Goal: Task Accomplishment & Management: Complete application form

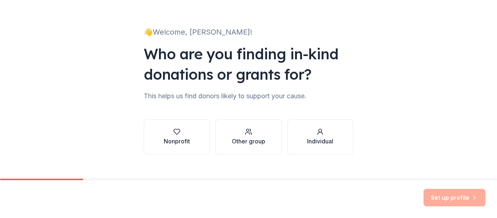
scroll to position [42, 0]
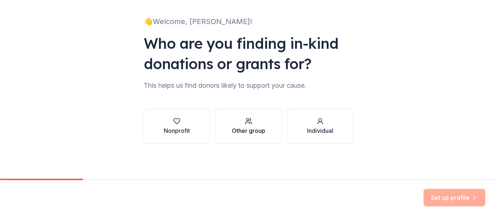
click at [267, 136] on button "Other group" at bounding box center [248, 126] width 66 height 35
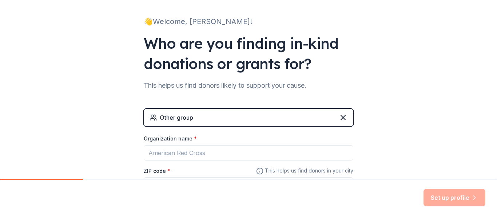
scroll to position [105, 0]
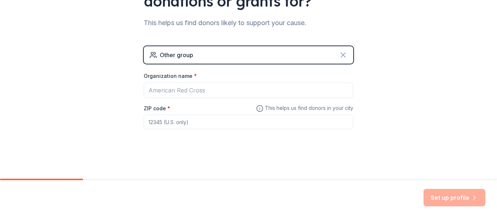
click at [342, 54] on icon at bounding box center [343, 55] width 9 height 9
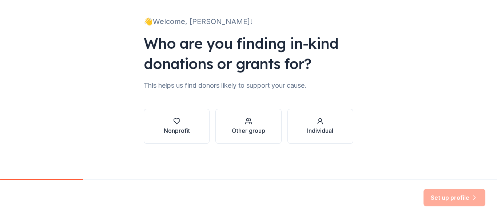
scroll to position [42, 0]
click at [168, 119] on div "button" at bounding box center [177, 121] width 26 height 7
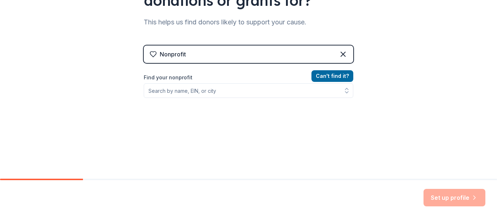
scroll to position [106, 0]
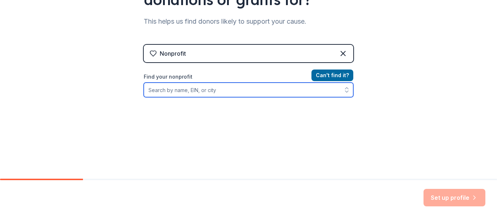
click at [218, 89] on input "Find your nonprofit" at bounding box center [249, 90] width 210 height 15
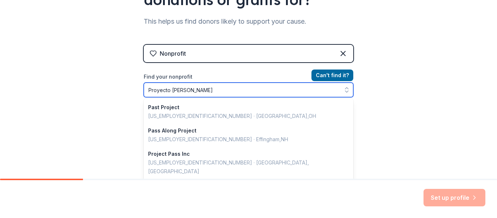
type input "Proyecto Pastoral"
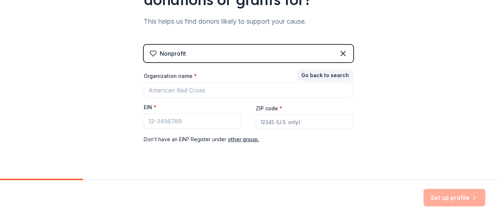
click at [338, 54] on div "Nonprofit Go back to search Organization name * EIN * ZIP code * Don ' t have a…" at bounding box center [249, 102] width 210 height 114
click at [341, 54] on icon at bounding box center [343, 53] width 4 height 4
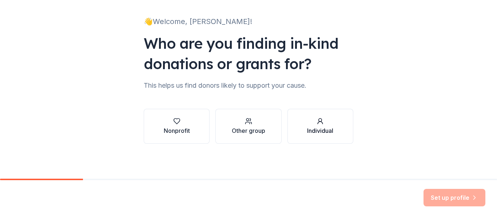
click at [308, 135] on button "Individual" at bounding box center [320, 126] width 66 height 35
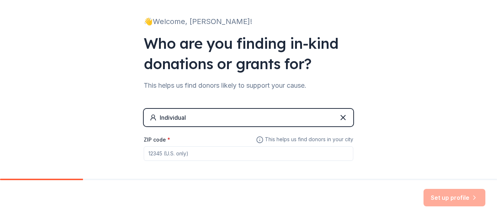
scroll to position [74, 0]
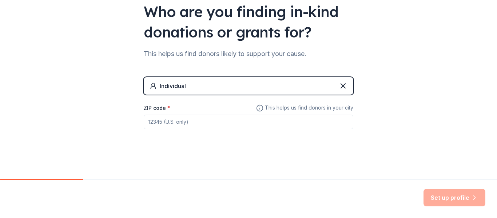
click at [229, 119] on input "ZIP code *" at bounding box center [249, 122] width 210 height 15
type input "90033"
click at [461, 201] on button "Set up profile" at bounding box center [455, 197] width 62 height 17
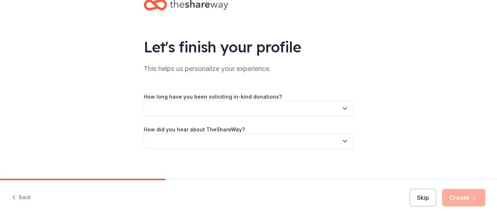
scroll to position [26, 0]
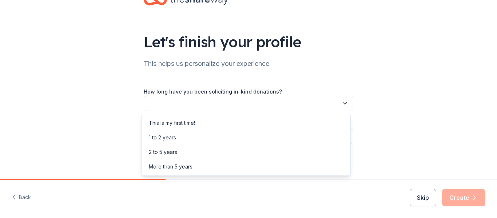
click at [206, 107] on button "button" at bounding box center [249, 103] width 210 height 15
click at [181, 127] on div "This is my first time!" at bounding box center [246, 123] width 206 height 15
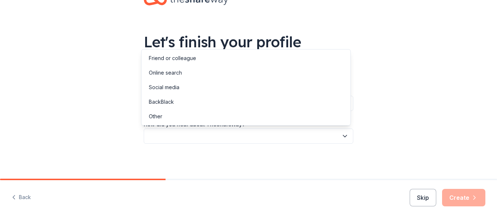
click at [178, 134] on button "button" at bounding box center [249, 135] width 210 height 15
click at [218, 72] on div "Online search" at bounding box center [246, 73] width 206 height 15
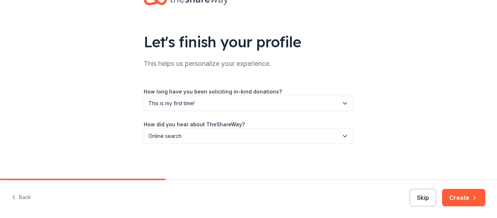
click at [411, 198] on button "Skip" at bounding box center [423, 197] width 27 height 17
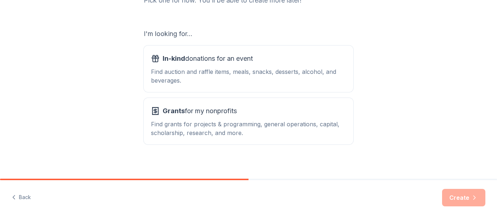
scroll to position [115, 0]
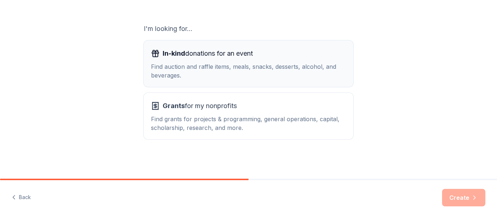
click at [261, 76] on div "Find auction and raffle items, meals, snacks, desserts, alcohol, and beverages." at bounding box center [248, 70] width 195 height 17
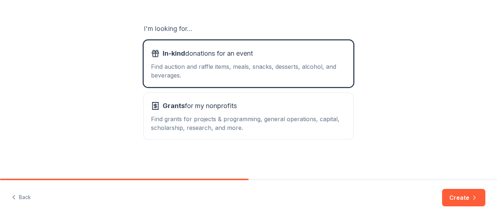
click at [476, 187] on div "Back Create" at bounding box center [248, 199] width 497 height 38
click at [467, 205] on button "Create" at bounding box center [463, 197] width 43 height 17
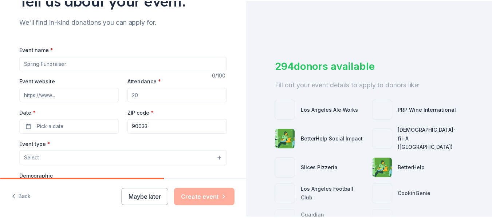
scroll to position [72, 0]
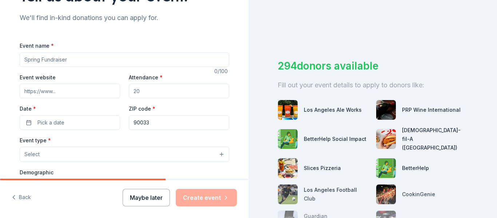
click at [162, 196] on button "Maybe later" at bounding box center [146, 197] width 47 height 17
click at [145, 196] on button "Maybe later" at bounding box center [146, 197] width 47 height 17
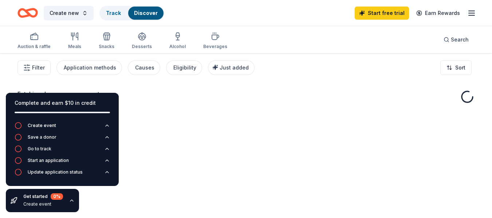
click at [110, 197] on div "Complete and earn $10 in credit Create event Save a donor Go to track Start an …" at bounding box center [62, 152] width 124 height 131
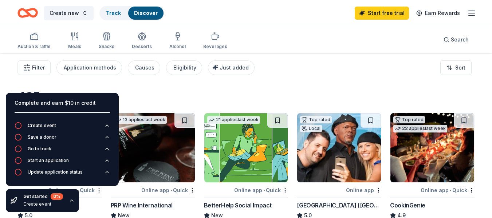
click at [71, 201] on icon "button" at bounding box center [72, 201] width 6 height 6
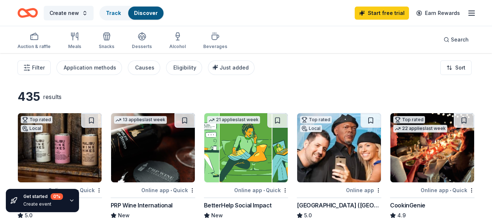
click at [199, 96] on div "435 results" at bounding box center [245, 97] width 457 height 15
click at [102, 39] on icon "button" at bounding box center [106, 36] width 9 height 9
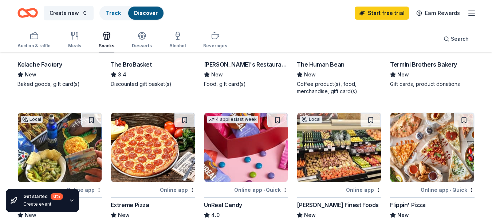
scroll to position [419, 0]
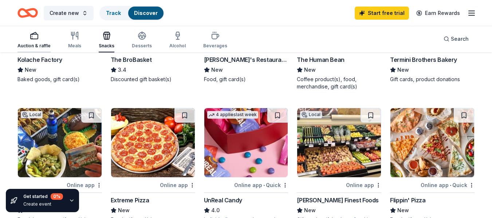
click at [35, 42] on div "Auction & raffle" at bounding box center [33, 39] width 33 height 17
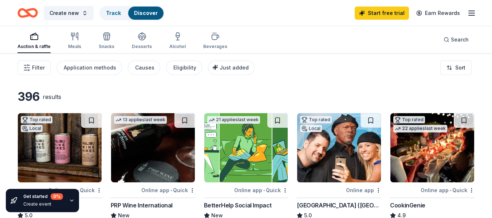
click at [196, 103] on div "396 results" at bounding box center [245, 97] width 457 height 15
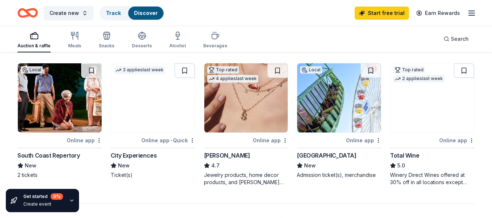
scroll to position [471, 0]
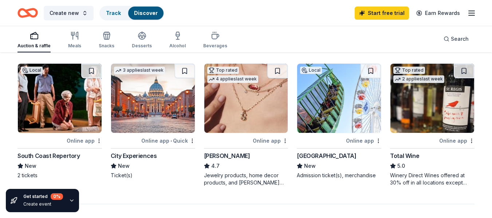
click at [246, 118] on img at bounding box center [246, 98] width 84 height 69
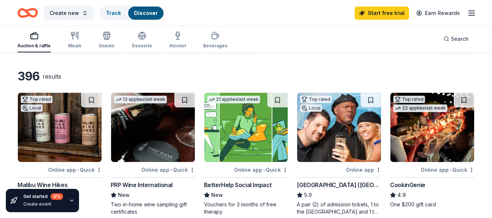
scroll to position [0, 0]
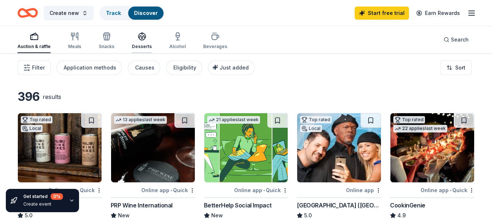
click at [132, 39] on div "button" at bounding box center [142, 36] width 20 height 9
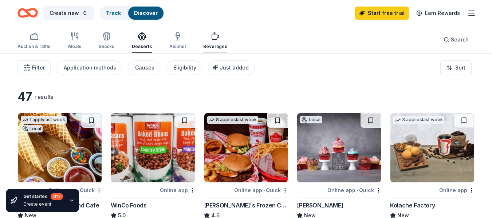
click at [218, 38] on div "button" at bounding box center [215, 36] width 24 height 9
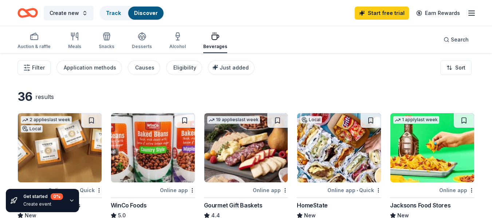
click at [204, 97] on div "36 results" at bounding box center [245, 97] width 457 height 15
click at [26, 47] on div "Auction & raffle" at bounding box center [33, 47] width 33 height 6
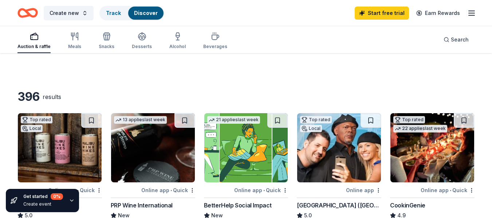
scroll to position [27, 0]
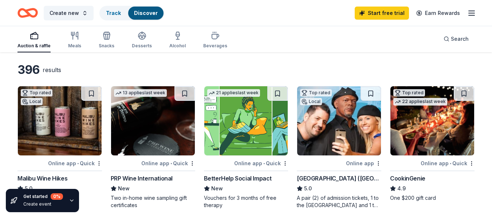
click at [262, 117] on img at bounding box center [246, 120] width 84 height 69
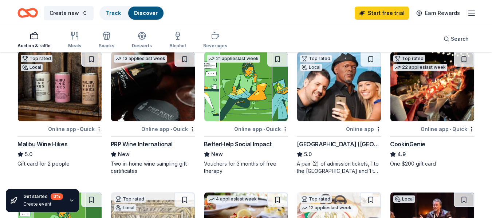
scroll to position [0, 0]
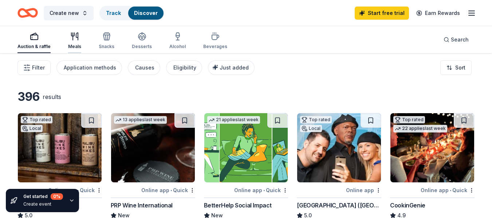
click at [69, 30] on button "Meals" at bounding box center [74, 41] width 13 height 24
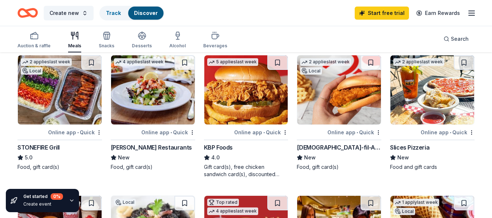
scroll to position [58, 0]
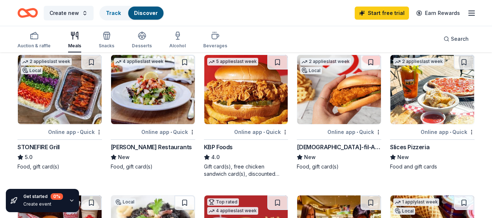
click at [363, 98] on img at bounding box center [339, 89] width 84 height 69
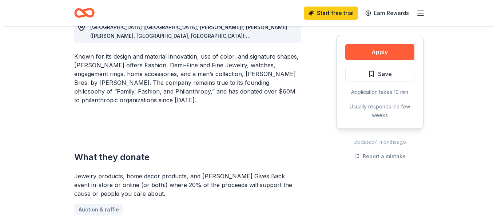
scroll to position [201, 0]
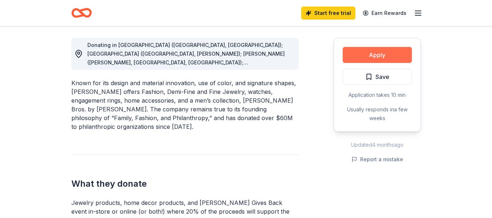
click at [360, 58] on button "Apply" at bounding box center [376, 55] width 69 height 16
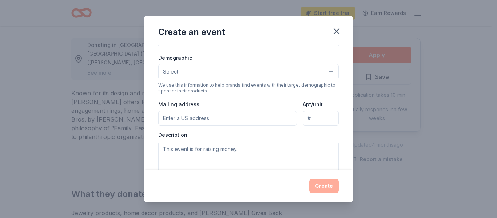
scroll to position [119, 0]
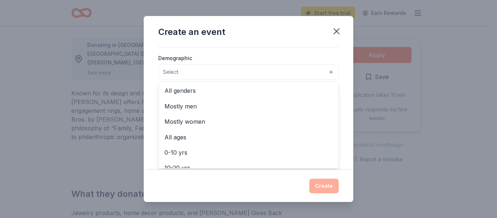
click at [223, 71] on button "Select" at bounding box center [248, 71] width 181 height 15
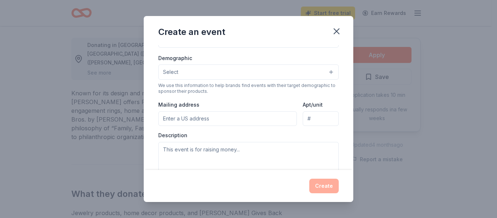
click at [223, 71] on button "Select" at bounding box center [248, 71] width 181 height 15
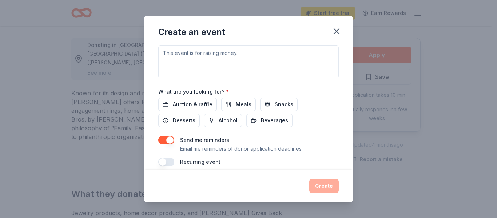
scroll to position [137, 0]
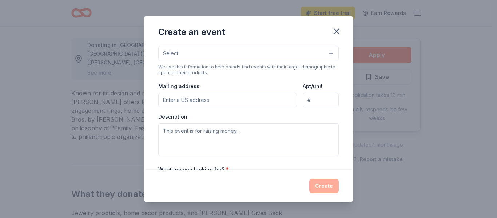
click at [188, 98] on input "Mailing address" at bounding box center [227, 100] width 139 height 15
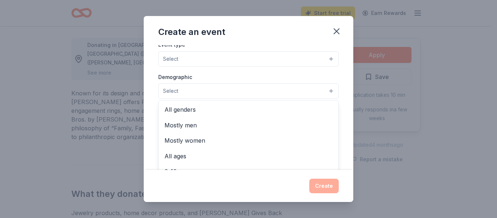
click at [176, 94] on span "Select" at bounding box center [170, 91] width 15 height 9
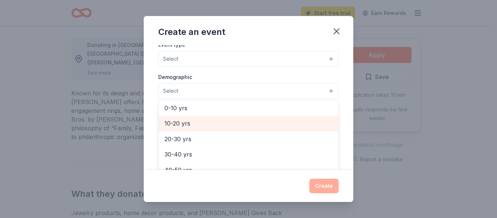
scroll to position [117, 0]
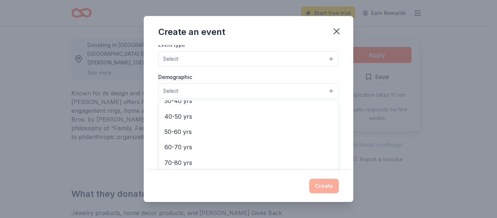
click at [152, 123] on div "Event name * 0 /100 Event website Attendance * Date * Pick a date ZIP code * Ev…" at bounding box center [249, 107] width 210 height 124
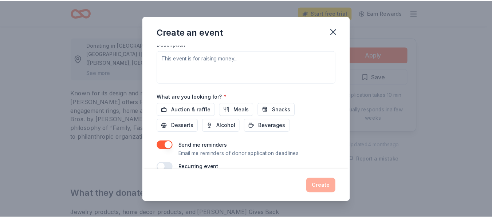
scroll to position [223, 0]
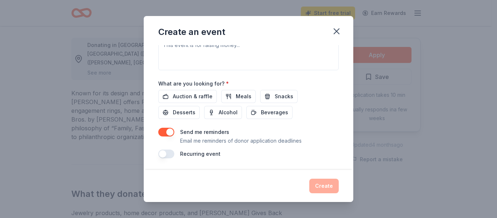
click at [168, 132] on button "button" at bounding box center [166, 132] width 16 height 9
click at [338, 34] on icon "button" at bounding box center [337, 31] width 10 height 10
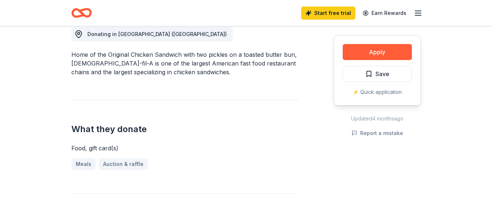
scroll to position [177, 0]
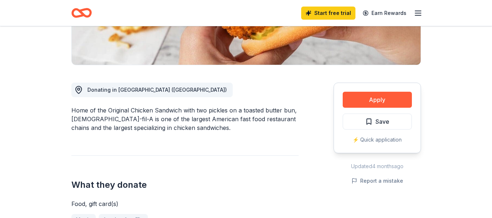
click at [143, 106] on div "Home of the Original Chicken Sandwich with two pickles on a toasted butter bun,…" at bounding box center [184, 119] width 227 height 26
drag, startPoint x: 143, startPoint y: 94, endPoint x: 148, endPoint y: 113, distance: 20.3
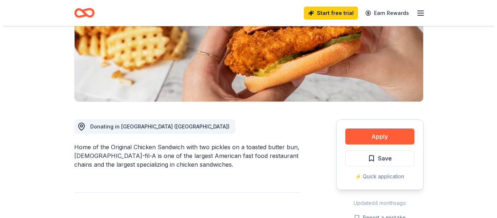
scroll to position [141, 0]
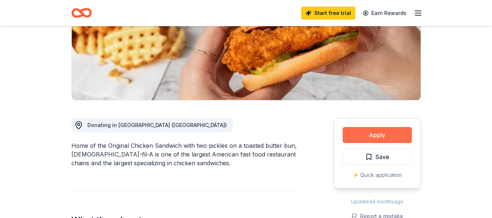
click at [343, 127] on button "Apply" at bounding box center [376, 135] width 69 height 16
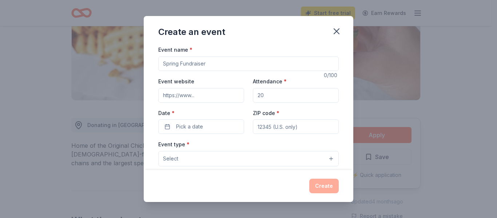
click at [230, 67] on input "Event name *" at bounding box center [248, 63] width 181 height 15
click at [247, 106] on div "Event website Attendance * Date * Pick a date ZIP code *" at bounding box center [248, 105] width 181 height 57
click at [227, 98] on input "Event website" at bounding box center [201, 95] width 86 height 15
click at [253, 88] on input "Attendance *" at bounding box center [296, 95] width 86 height 15
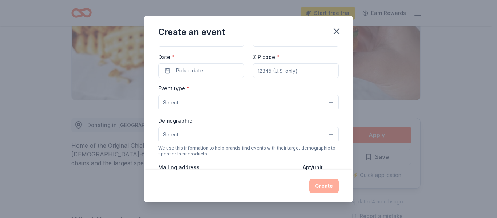
click at [252, 91] on div "Event type * Select" at bounding box center [248, 97] width 181 height 27
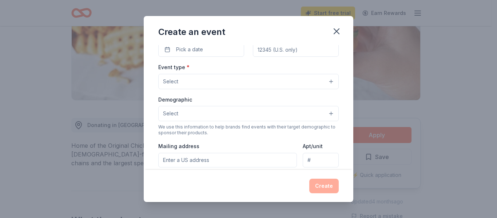
scroll to position [78, 0]
click at [217, 77] on button "Select" at bounding box center [248, 81] width 181 height 15
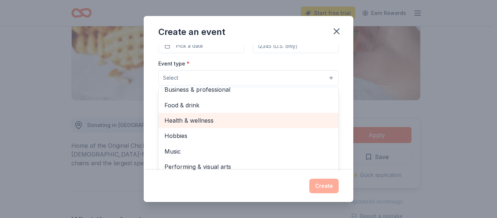
scroll to position [24, 0]
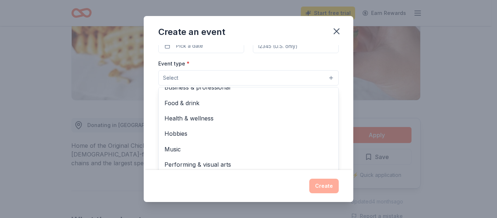
click at [337, 94] on div "Event name * 0 /100 Event website Attendance * Date * Pick a date ZIP code * Ev…" at bounding box center [249, 107] width 210 height 124
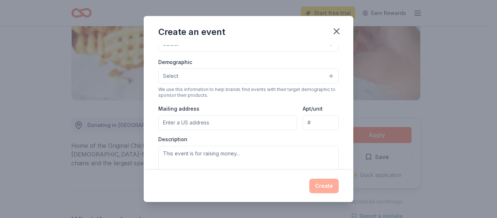
scroll to position [115, 0]
click at [262, 79] on button "Select" at bounding box center [248, 75] width 181 height 15
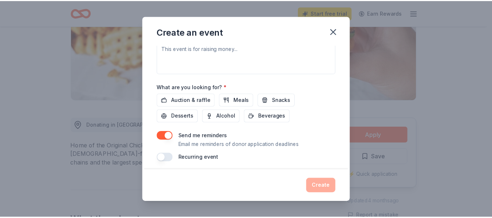
scroll to position [223, 0]
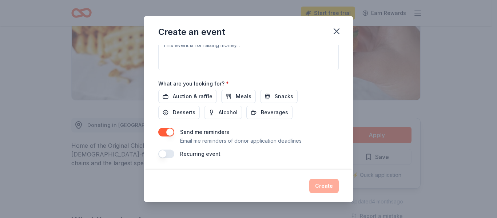
click at [167, 128] on button "button" at bounding box center [166, 132] width 16 height 9
click at [334, 32] on icon "button" at bounding box center [337, 31] width 10 height 10
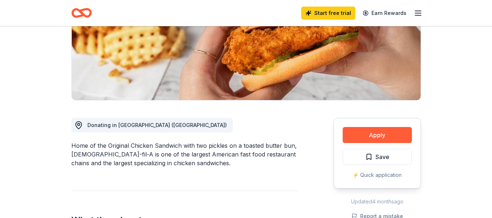
click at [417, 19] on div "Start free trial Earn Rewards" at bounding box center [361, 12] width 121 height 17
click at [419, 15] on line "button" at bounding box center [418, 15] width 6 height 0
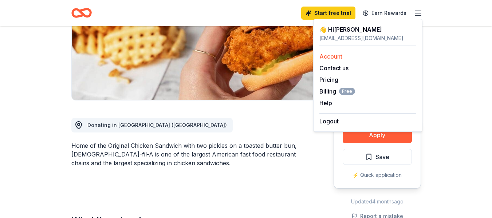
click at [327, 55] on link "Account" at bounding box center [330, 56] width 23 height 7
